Goal: Task Accomplishment & Management: Manage account settings

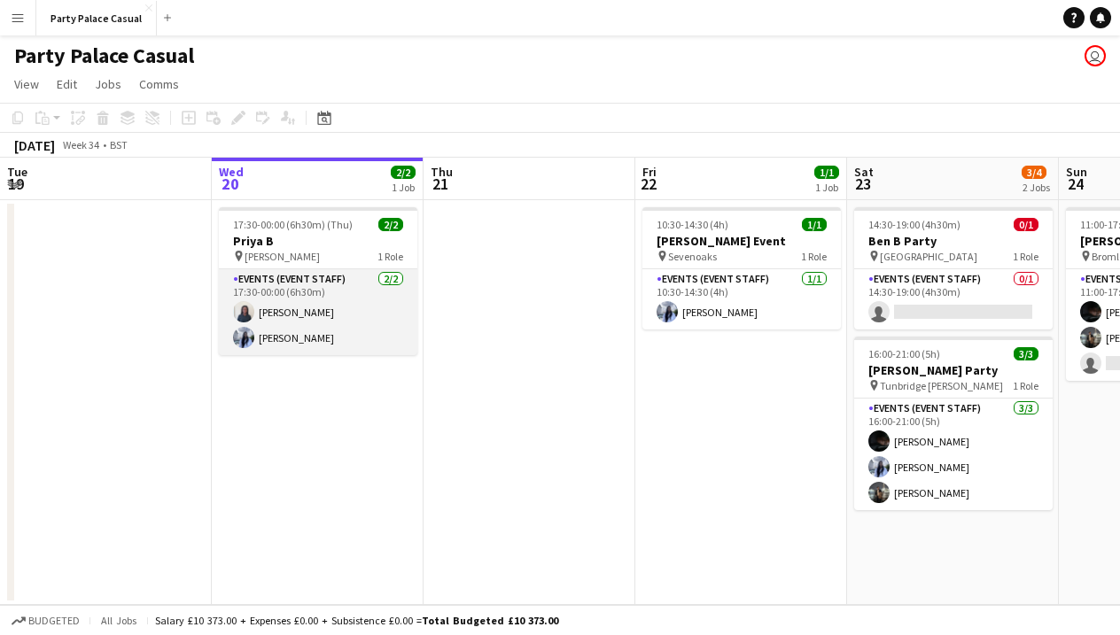
click at [345, 293] on app-card-role "Events (Event Staff) [DATE] 17:30-00:00 (6h30m) [PERSON_NAME] [PERSON_NAME]" at bounding box center [318, 312] width 198 height 86
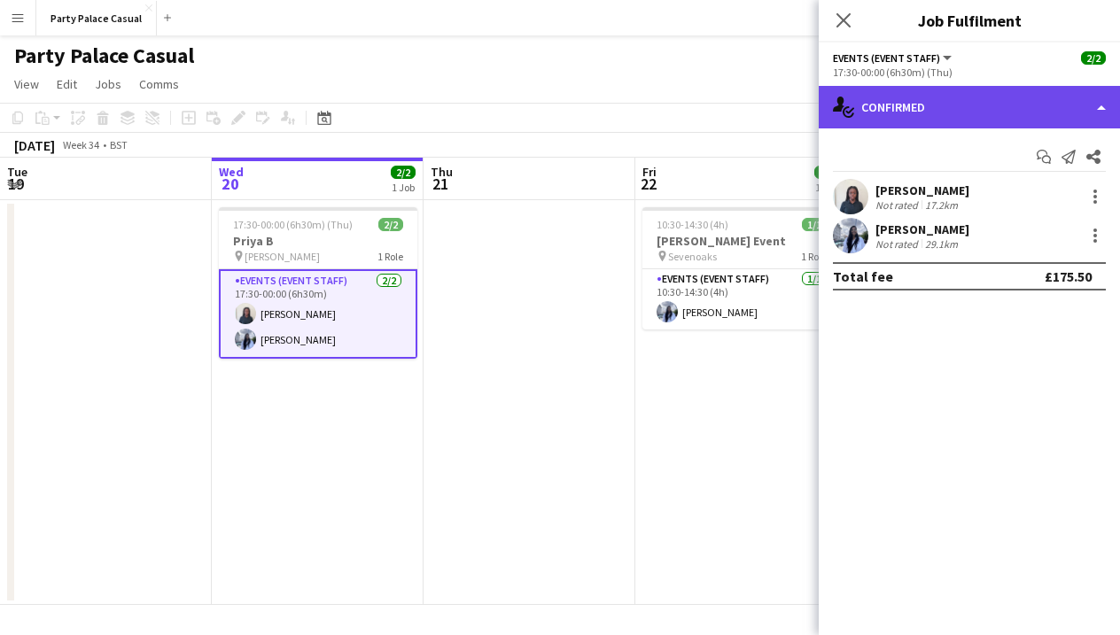
click at [1097, 109] on div "single-neutral-actions-check-2 Confirmed" at bounding box center [968, 107] width 301 height 43
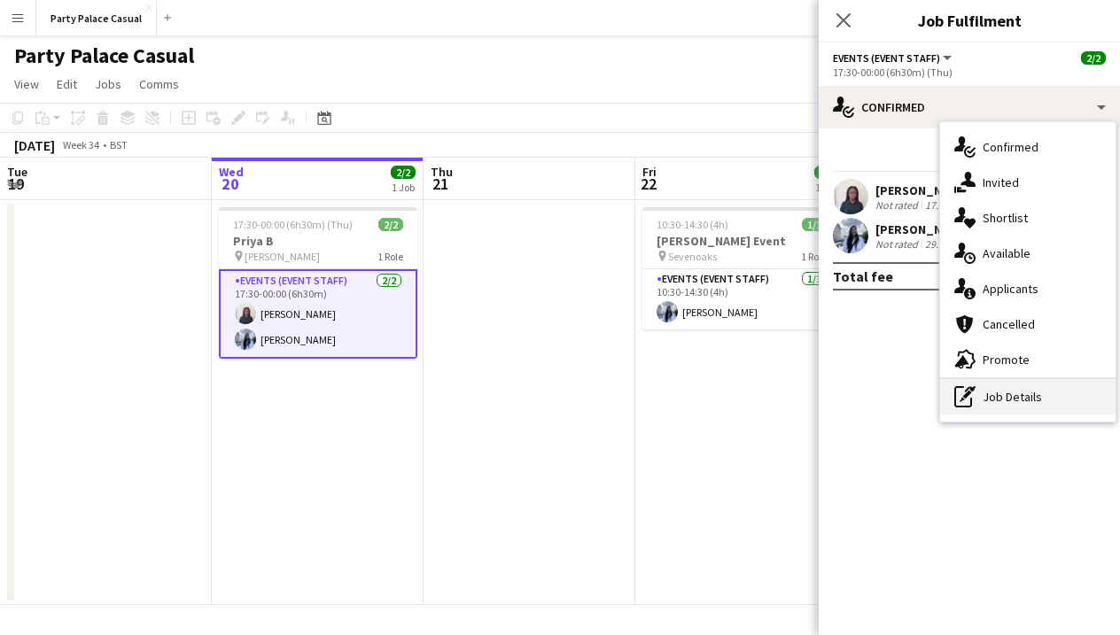
click at [1018, 387] on div "pen-write Job Details" at bounding box center [1027, 396] width 175 height 35
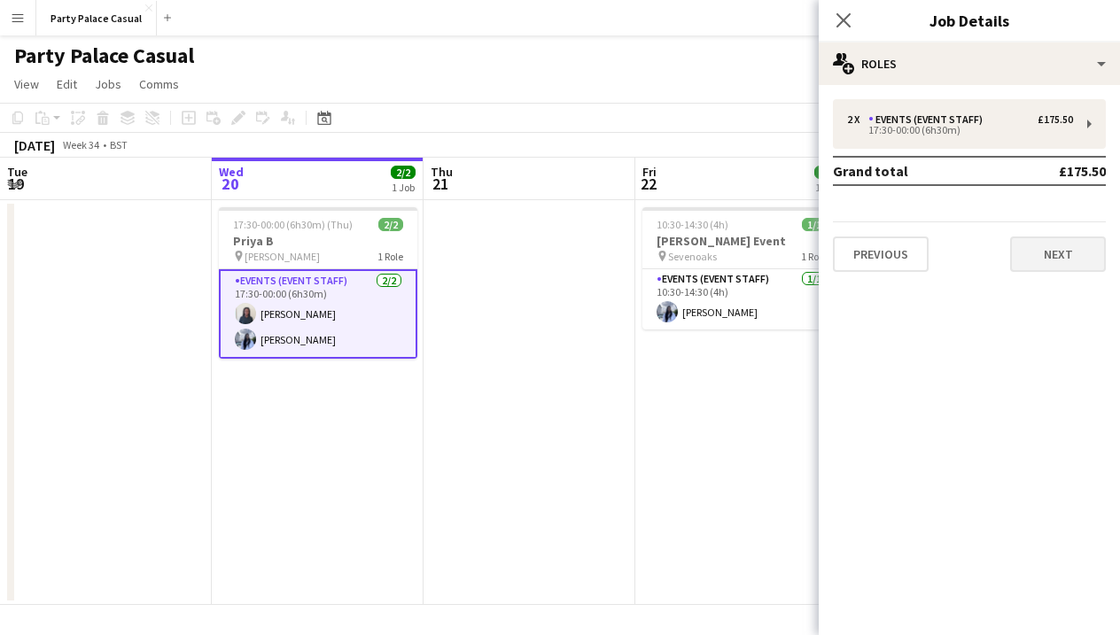
click at [1035, 254] on button "Next" at bounding box center [1058, 254] width 96 height 35
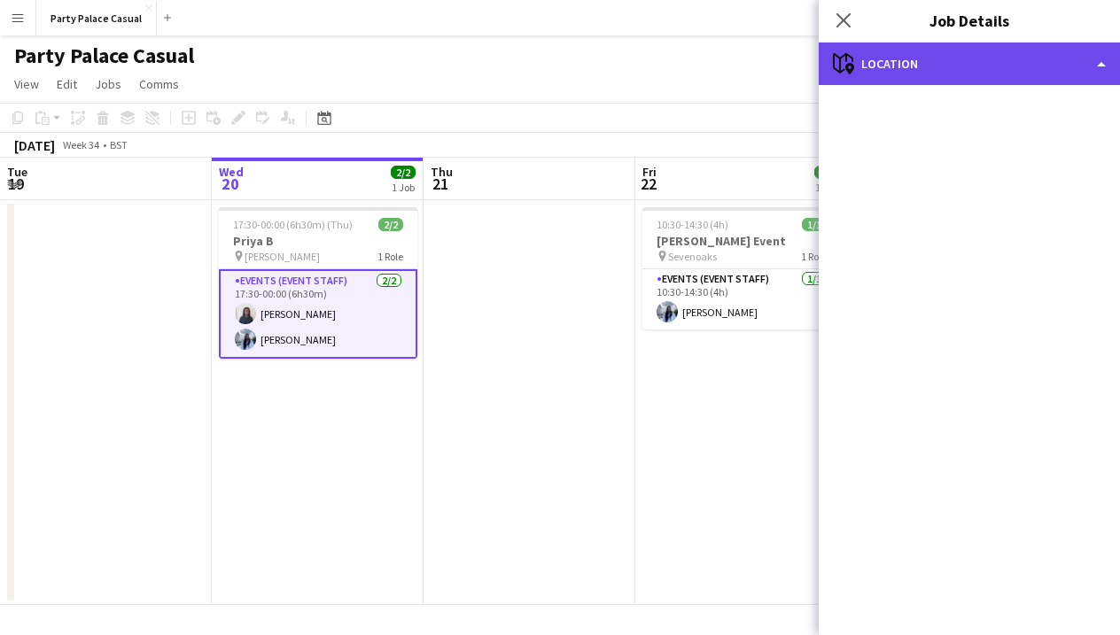
click at [1020, 82] on div "maps-pin-1 Location" at bounding box center [968, 64] width 301 height 43
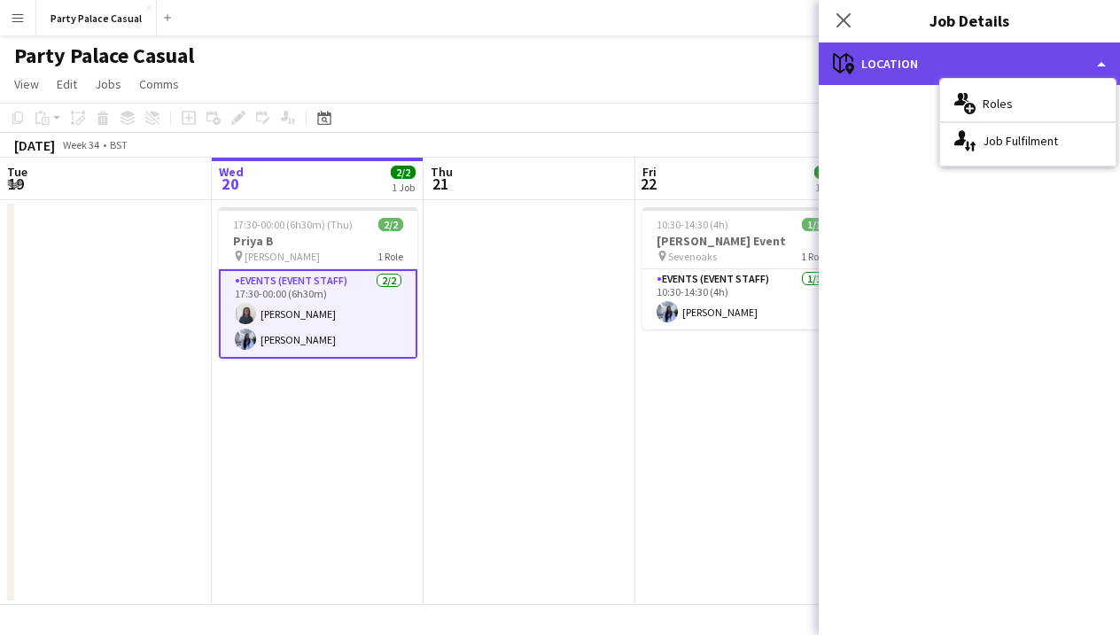
click at [1006, 67] on div "maps-pin-1 Location" at bounding box center [968, 64] width 301 height 43
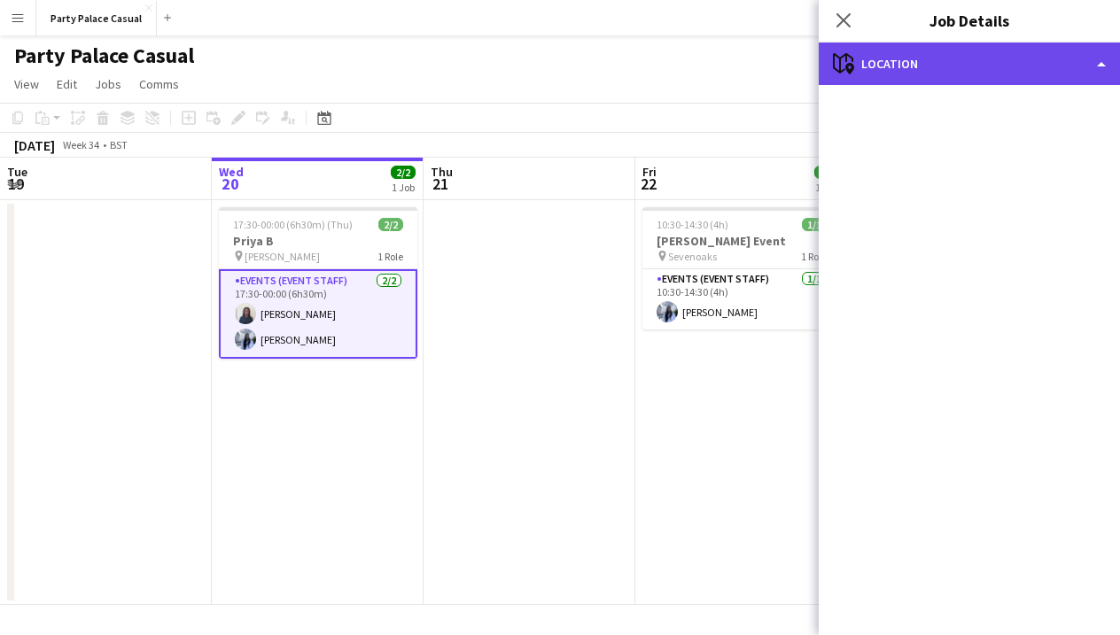
click at [1090, 70] on div "maps-pin-1 Location" at bounding box center [968, 64] width 301 height 43
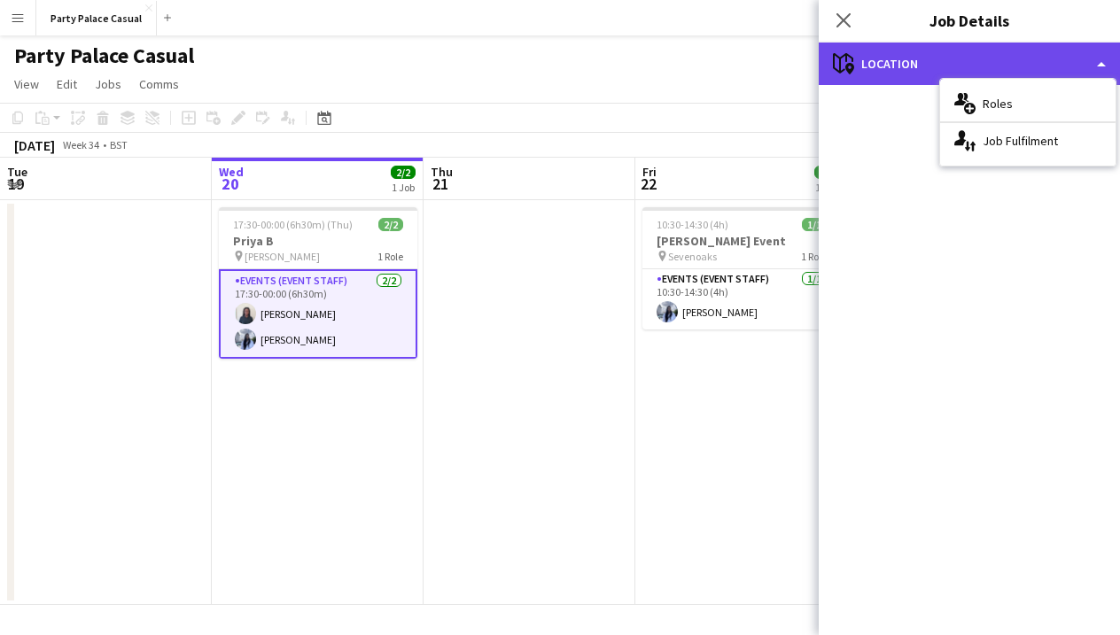
click at [1067, 71] on div "maps-pin-1 Location" at bounding box center [968, 64] width 301 height 43
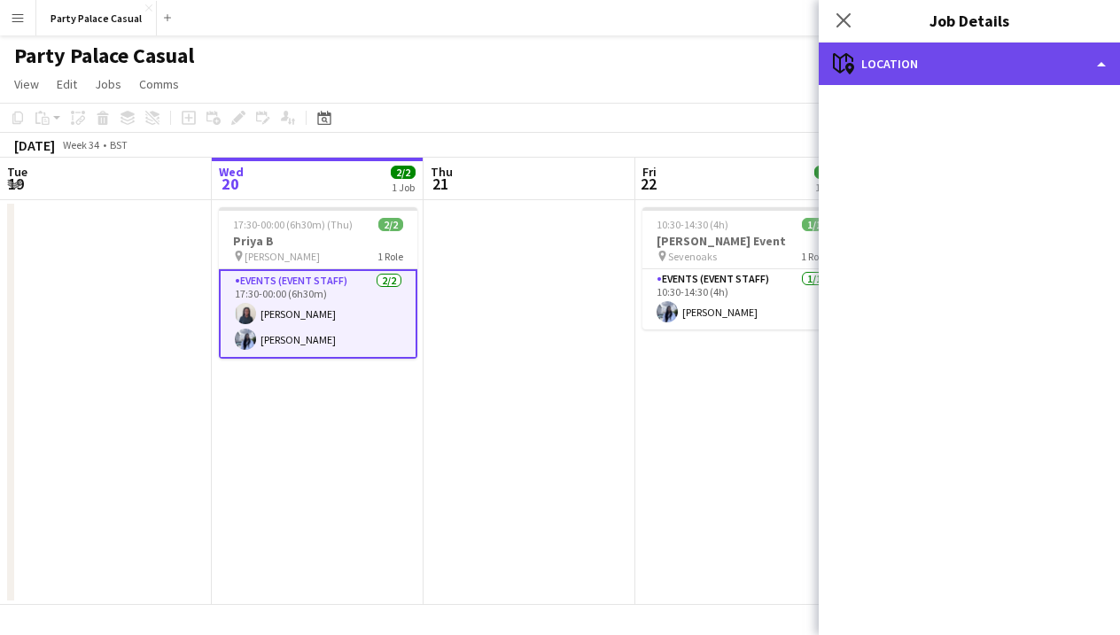
click at [959, 55] on div "maps-pin-1 Location" at bounding box center [968, 64] width 301 height 43
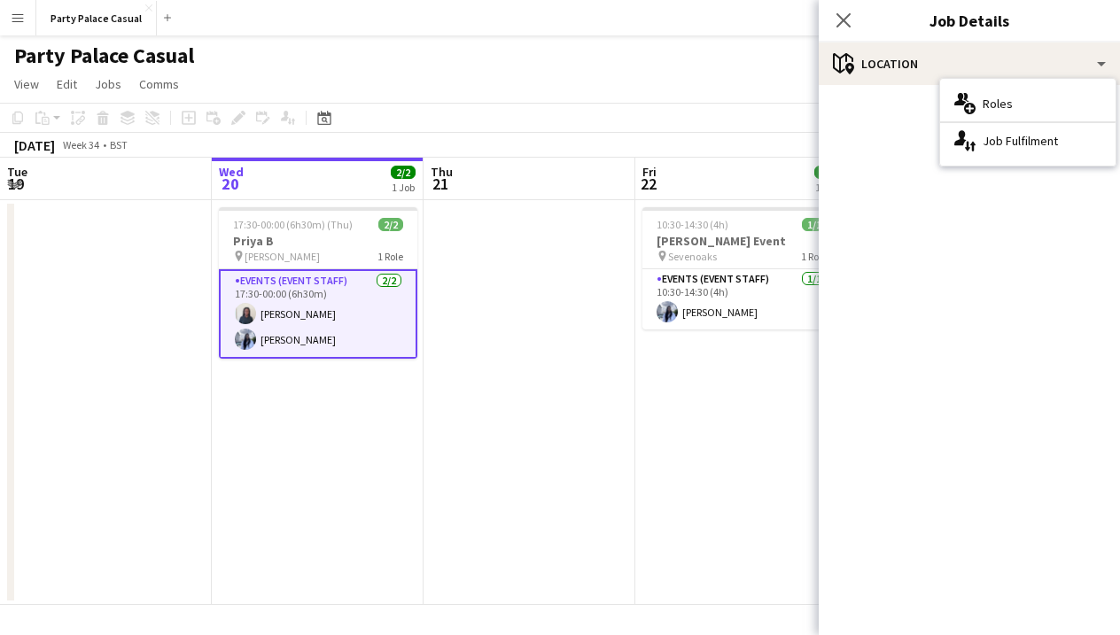
click at [387, 163] on app-board-header-date "Wed 20 2/2 1 Job" at bounding box center [318, 179] width 212 height 43
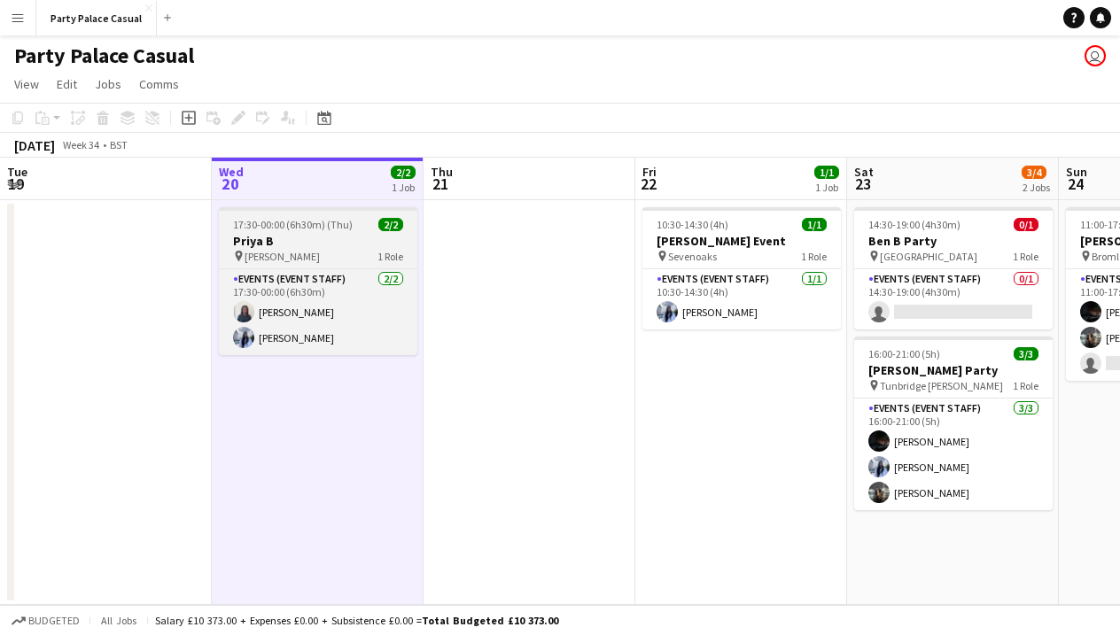
click at [310, 251] on div "pin [PERSON_NAME] 1 Role" at bounding box center [318, 256] width 198 height 14
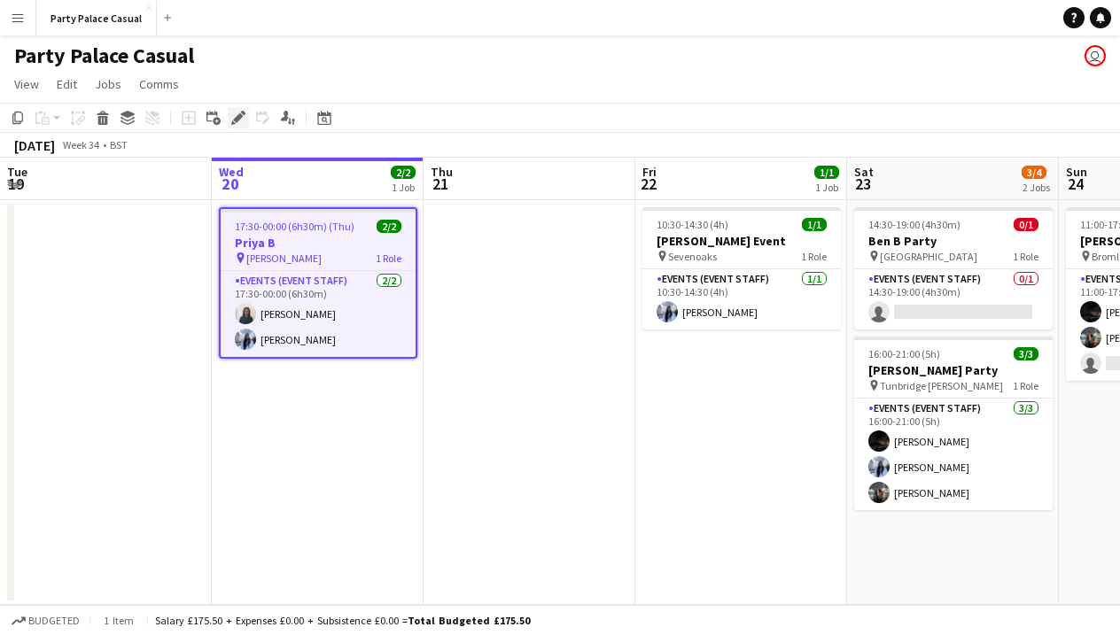
click at [232, 113] on icon "Edit" at bounding box center [238, 118] width 14 height 14
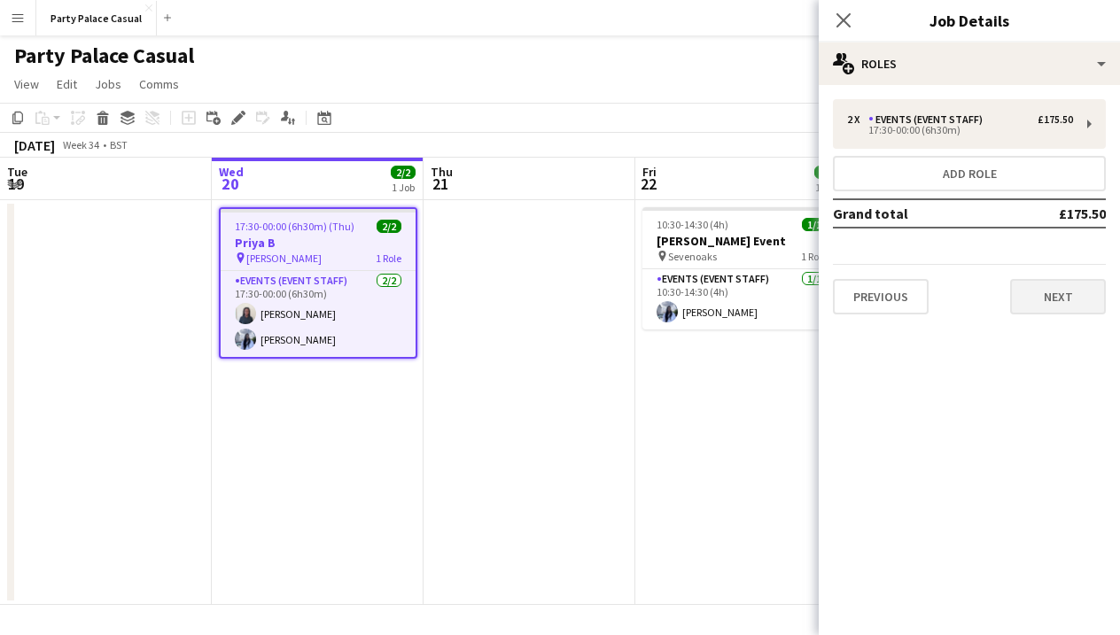
click at [1047, 303] on button "Next" at bounding box center [1058, 296] width 96 height 35
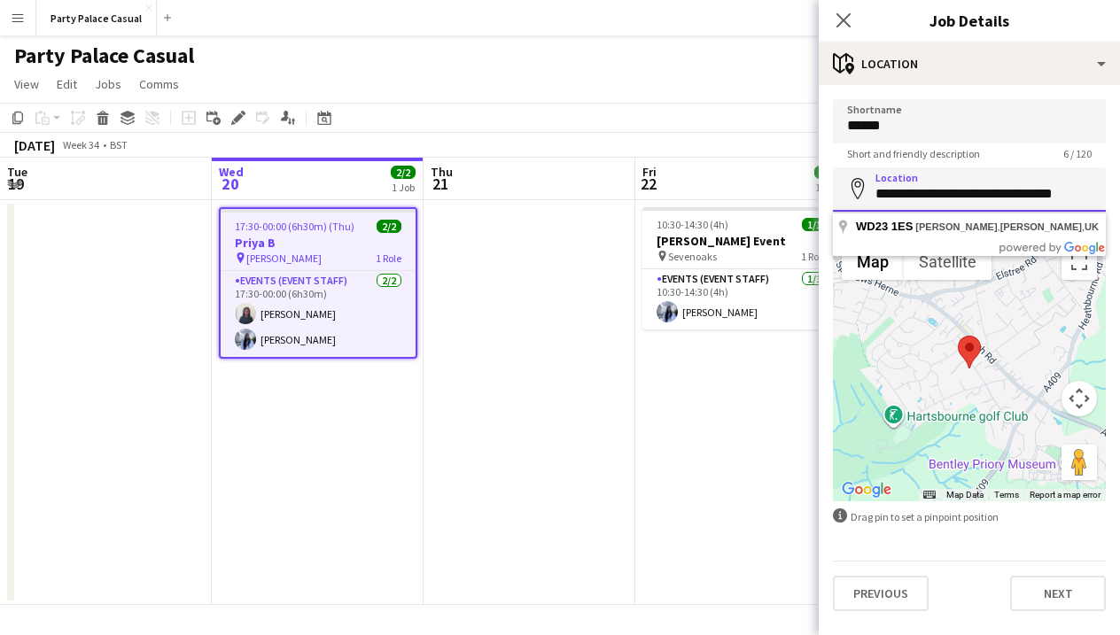
drag, startPoint x: 873, startPoint y: 194, endPoint x: 1085, endPoint y: 187, distance: 211.8
click at [1085, 187] on input "**********" at bounding box center [969, 189] width 273 height 44
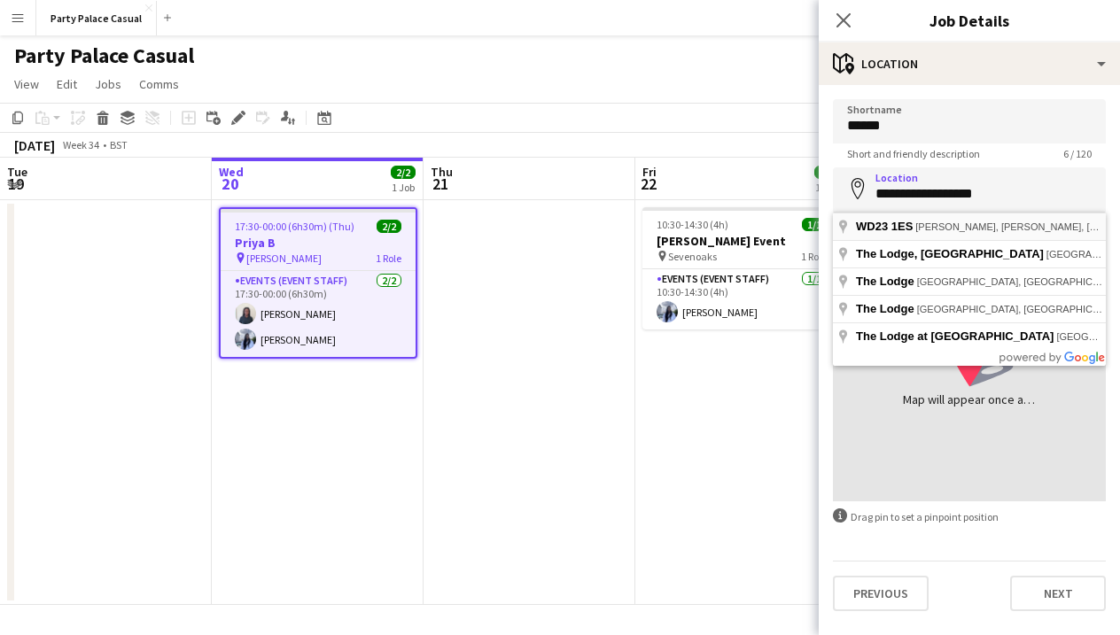
type input "**********"
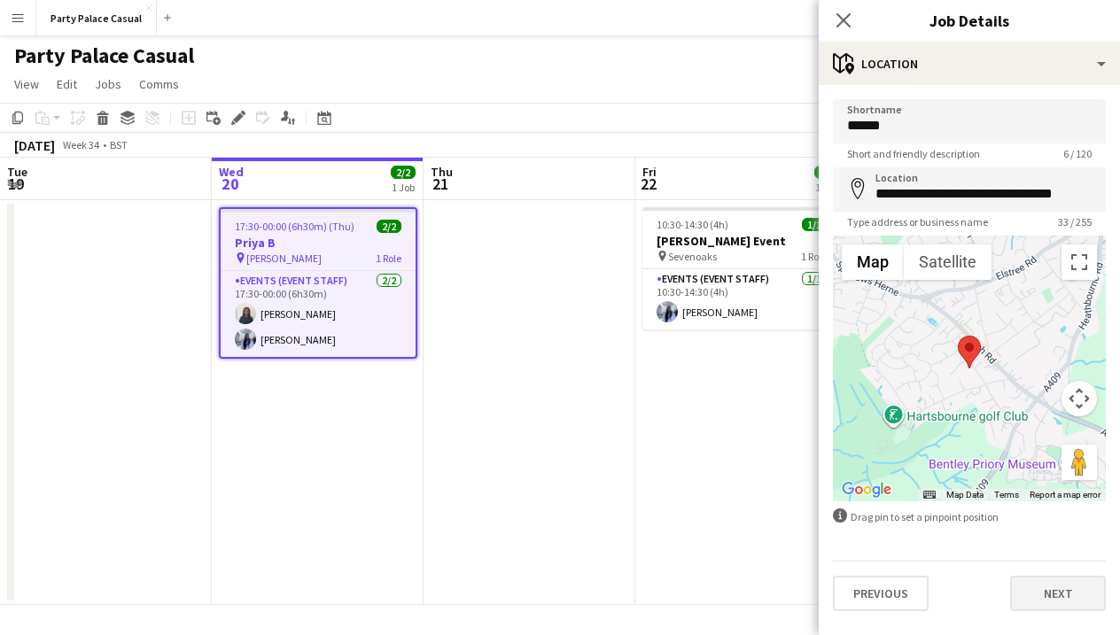
click at [1039, 597] on button "Next" at bounding box center [1058, 593] width 96 height 35
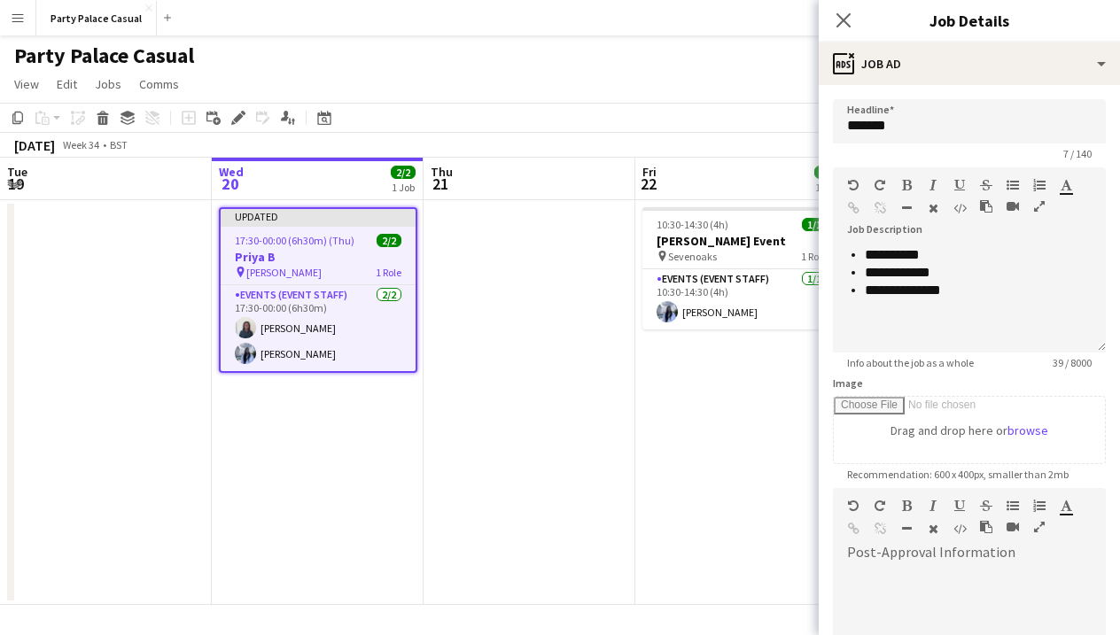
click at [875, 578] on div at bounding box center [969, 620] width 273 height 106
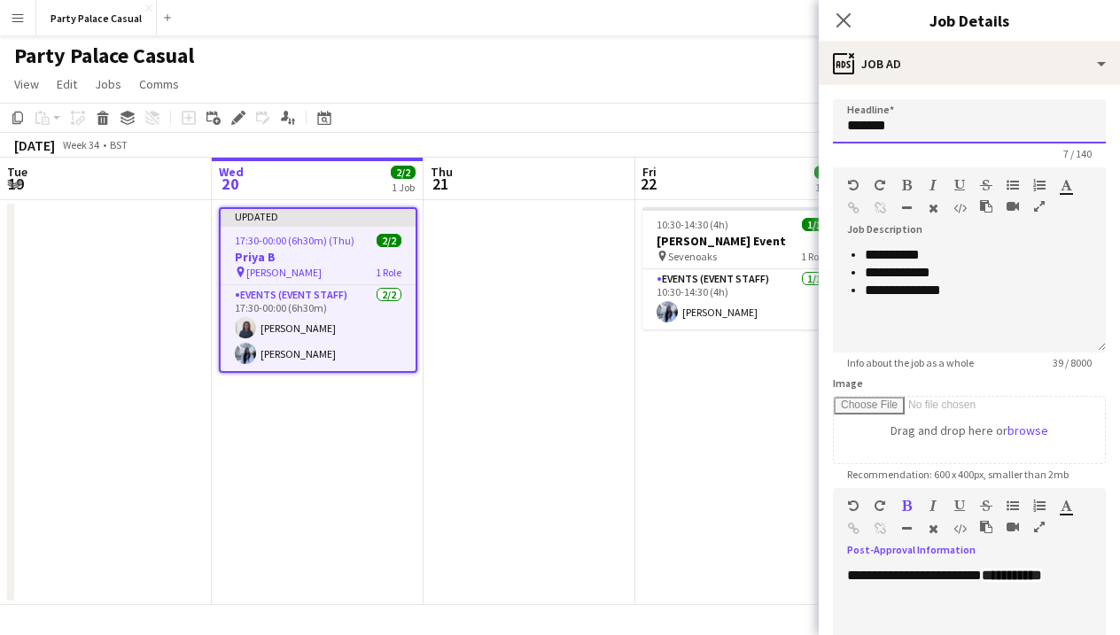
click at [915, 134] on input "*******" at bounding box center [969, 121] width 273 height 44
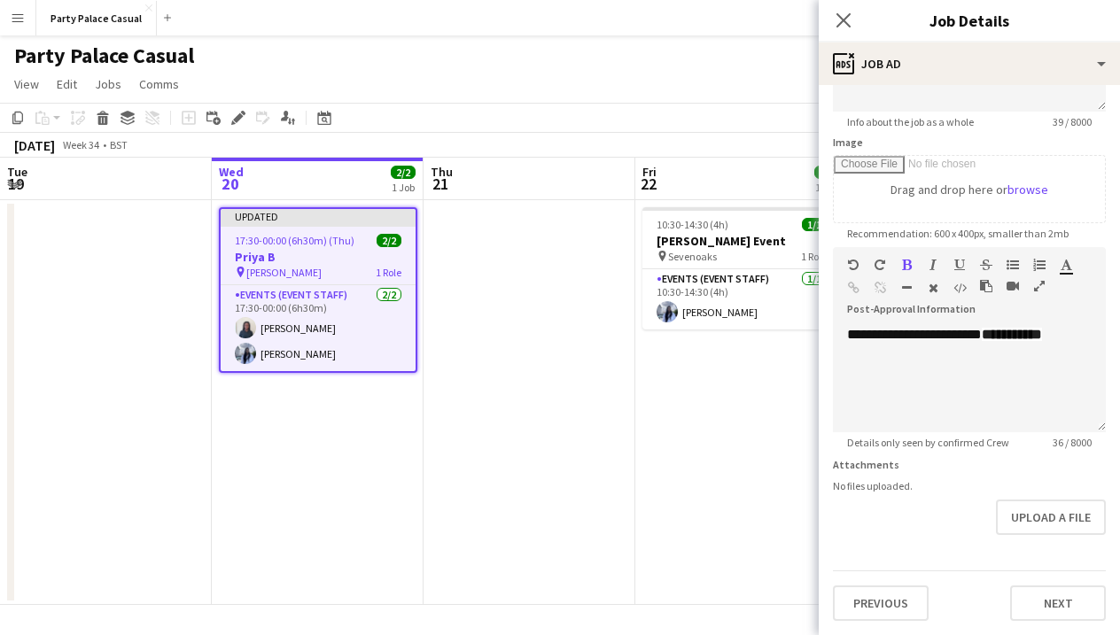
scroll to position [241, 0]
click at [847, 337] on div "**********" at bounding box center [969, 379] width 273 height 106
click at [1045, 604] on button "Next" at bounding box center [1058, 603] width 96 height 35
type input "*******"
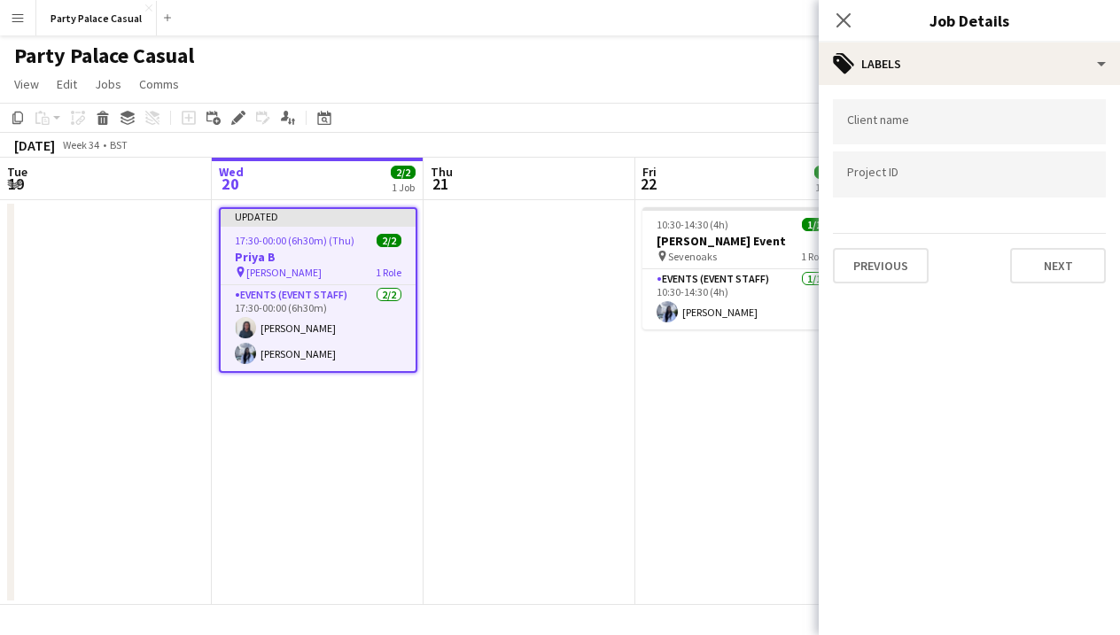
scroll to position [0, 0]
click at [1071, 266] on button "Next" at bounding box center [1058, 265] width 96 height 35
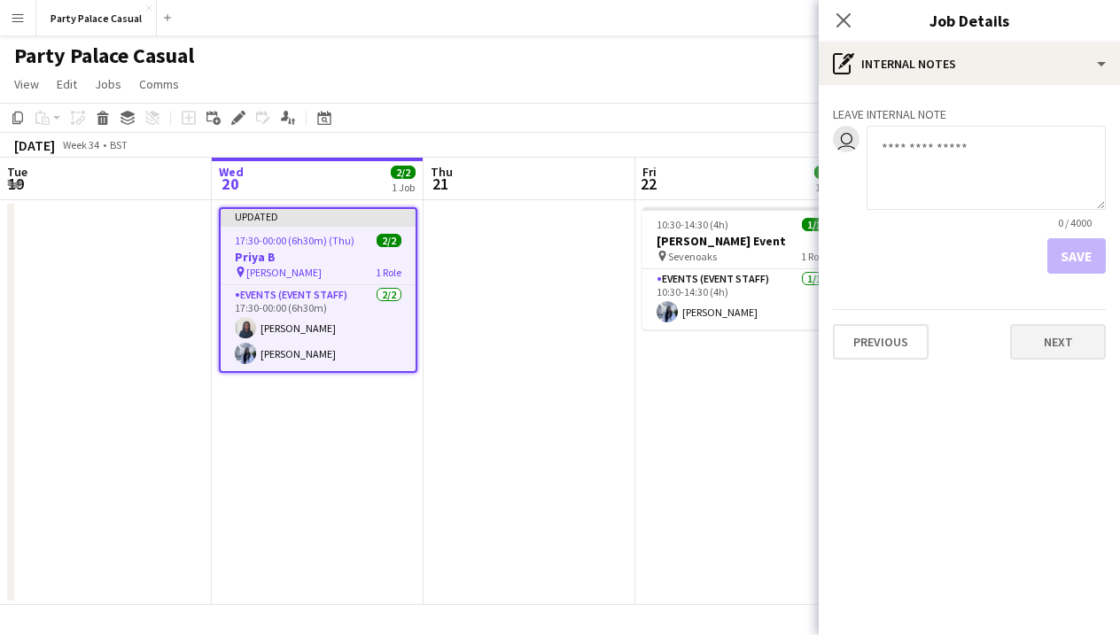
click at [1059, 343] on button "Next" at bounding box center [1058, 341] width 96 height 35
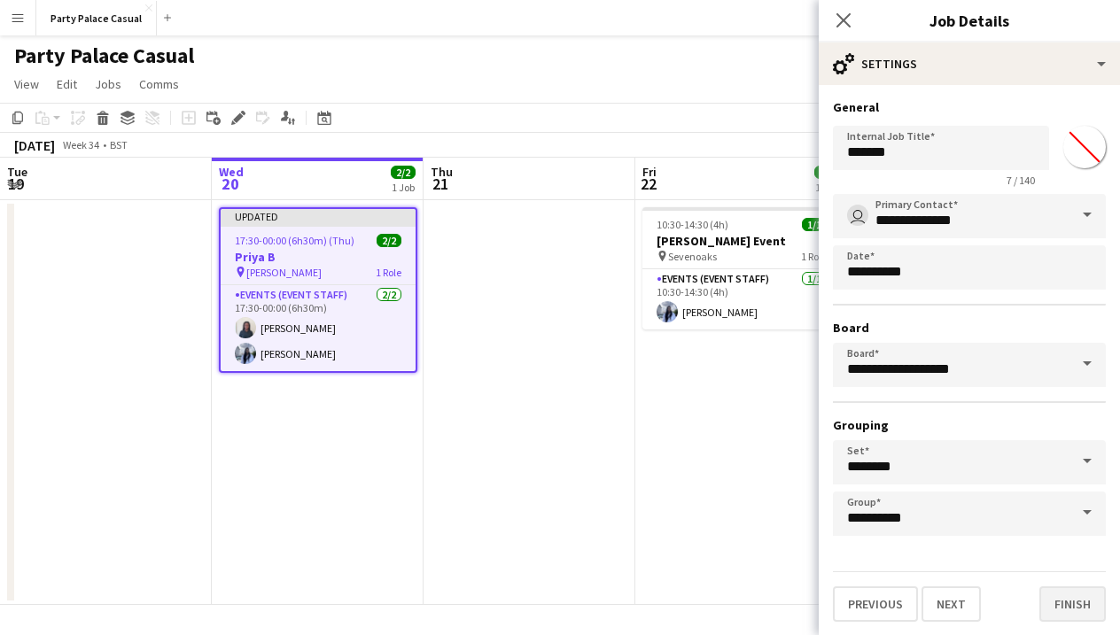
click at [1049, 609] on button "Finish" at bounding box center [1072, 603] width 66 height 35
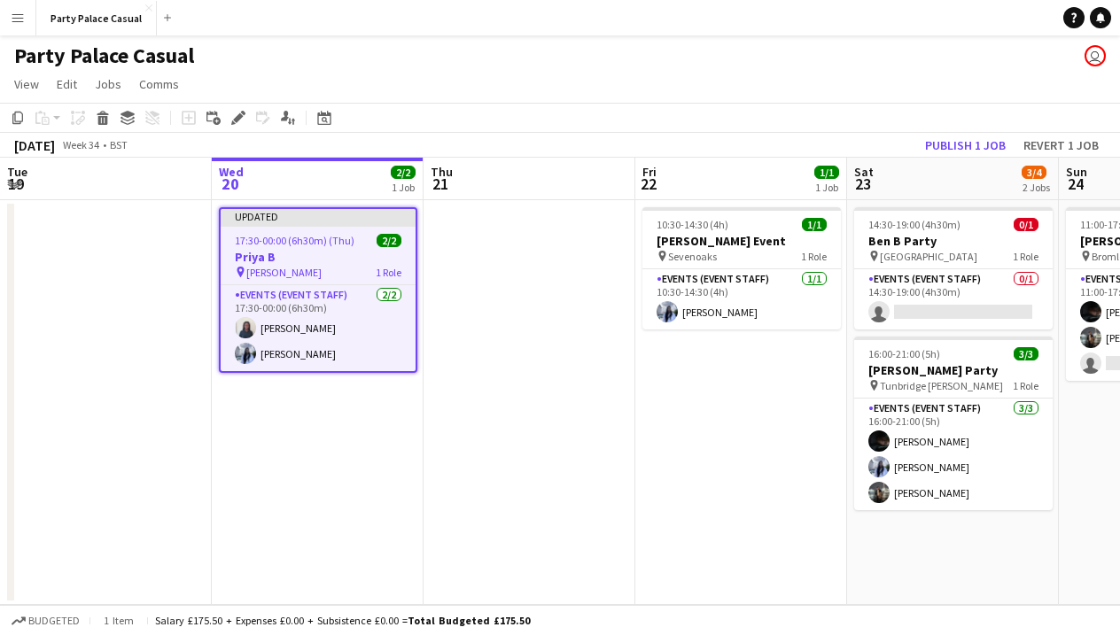
click at [989, 157] on div "[DATE] Week 34 • BST Publish 1 job Revert 1 job" at bounding box center [560, 145] width 1120 height 25
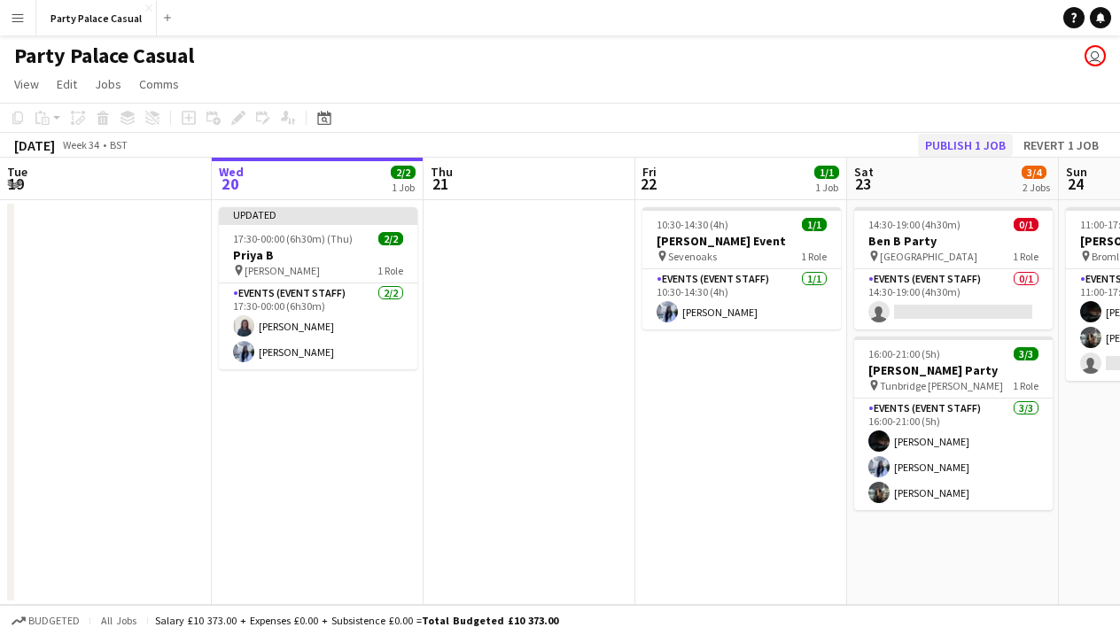
click at [984, 148] on button "Publish 1 job" at bounding box center [965, 145] width 95 height 23
